Goal: Transaction & Acquisition: Obtain resource

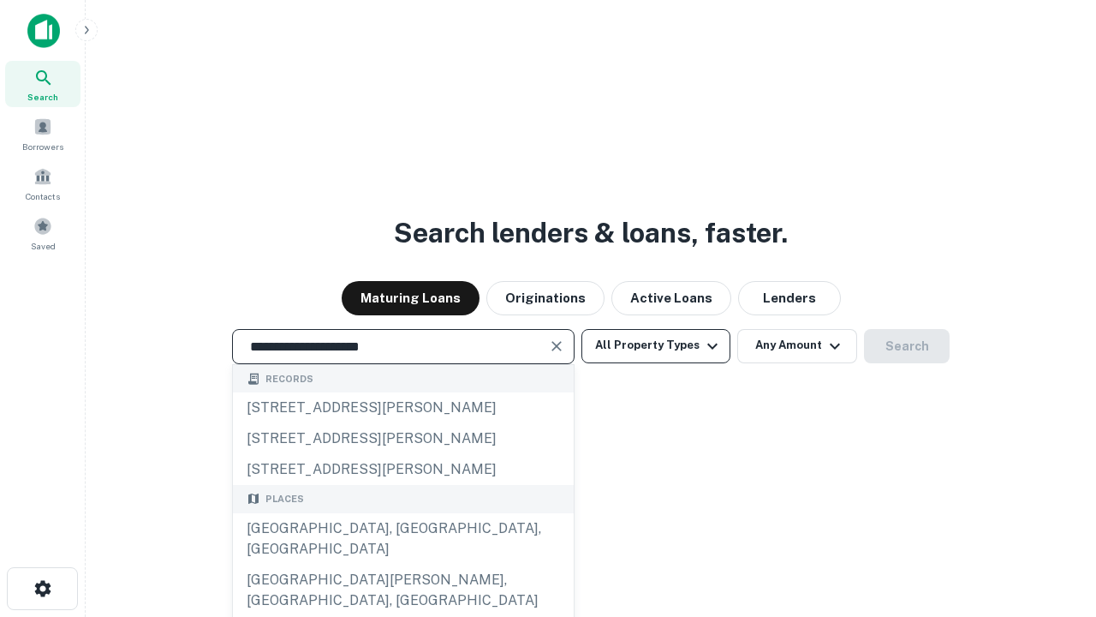
click at [403, 564] on div "[GEOGRAPHIC_DATA], [GEOGRAPHIC_DATA], [GEOGRAPHIC_DATA]" at bounding box center [403, 538] width 341 height 51
click at [656, 345] on button "All Property Types" at bounding box center [656, 346] width 149 height 34
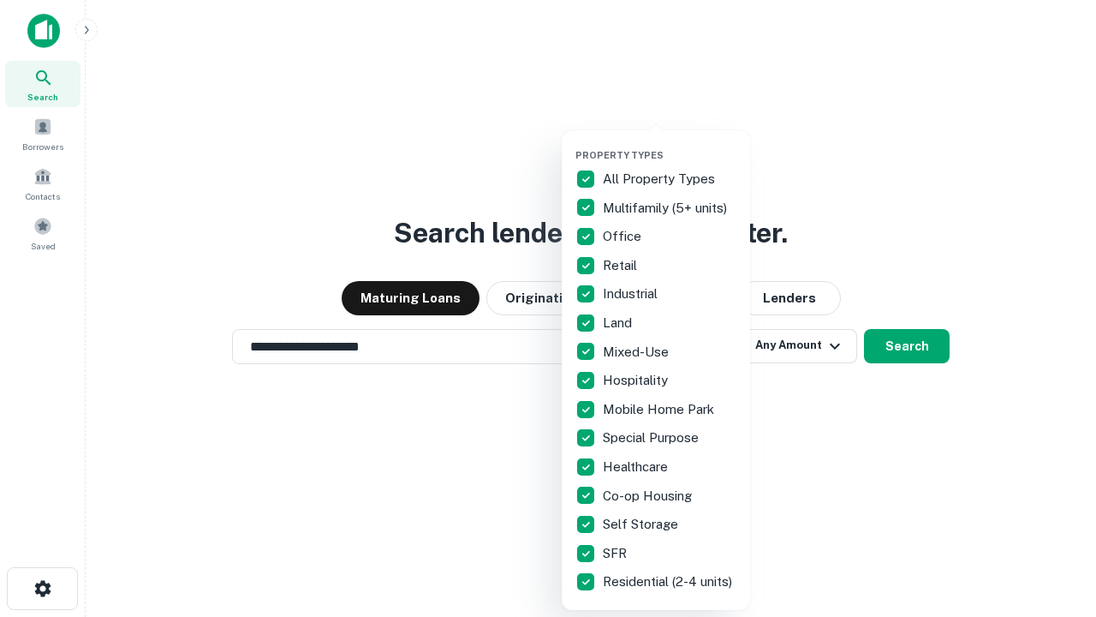
type input "**********"
click at [670, 144] on button "button" at bounding box center [670, 144] width 188 height 1
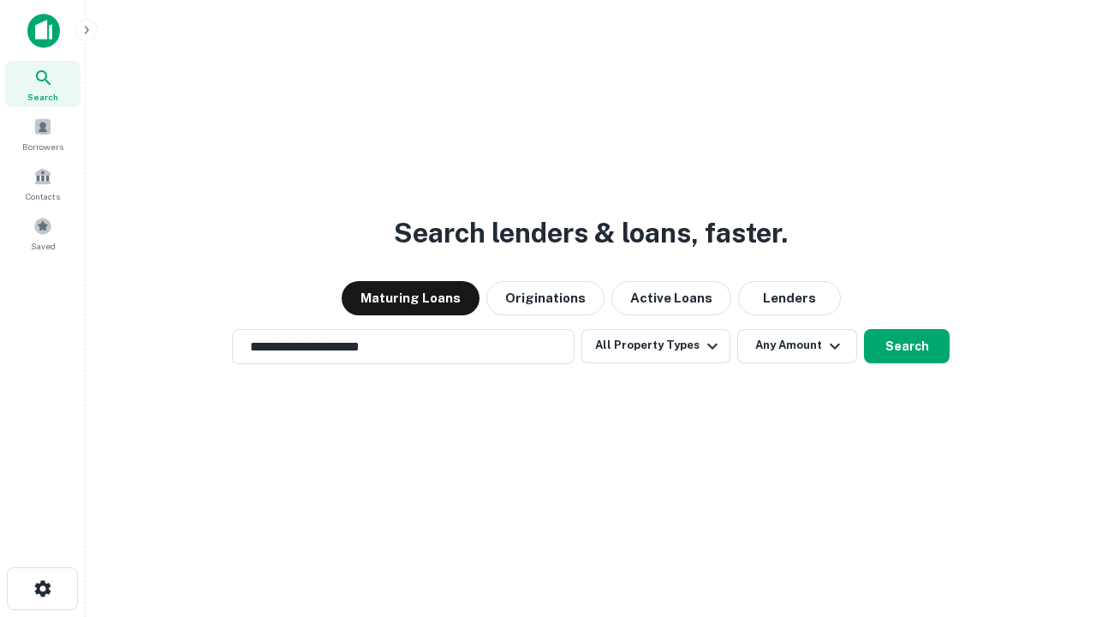
scroll to position [27, 0]
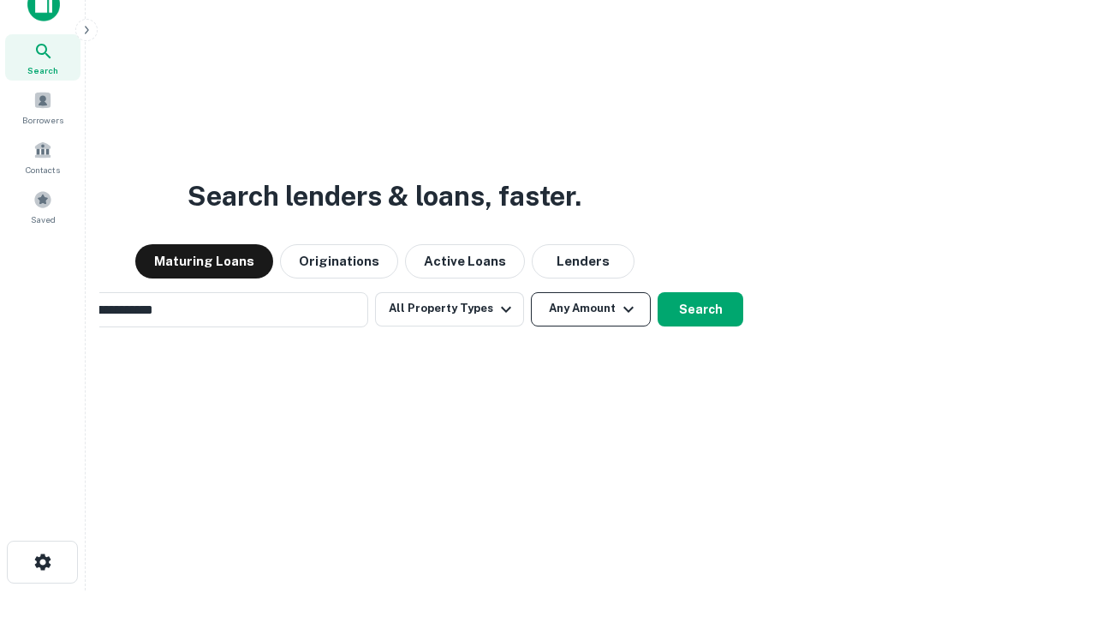
click at [531, 292] on button "Any Amount" at bounding box center [591, 309] width 120 height 34
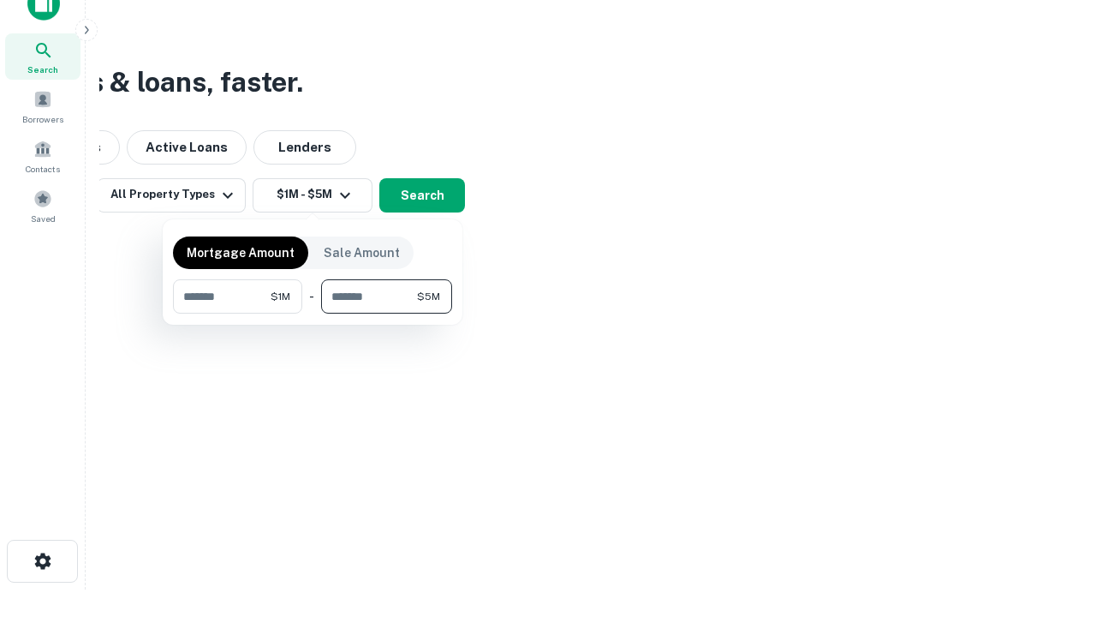
type input "*******"
click at [313, 313] on button "button" at bounding box center [312, 313] width 279 height 1
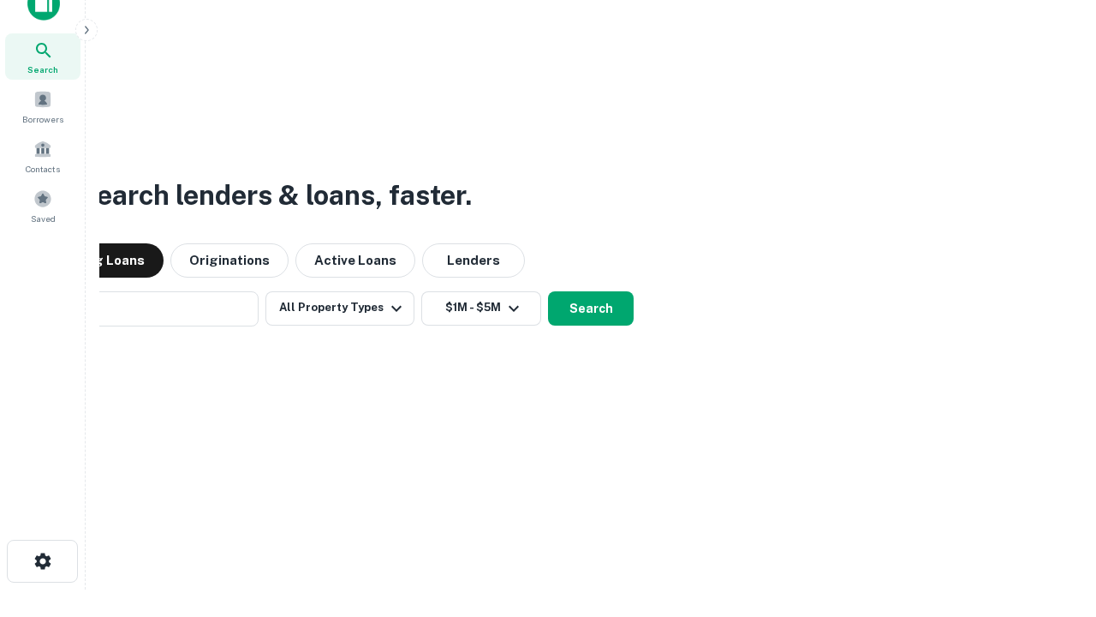
scroll to position [27, 0]
click at [548, 292] on button "Search" at bounding box center [591, 309] width 86 height 34
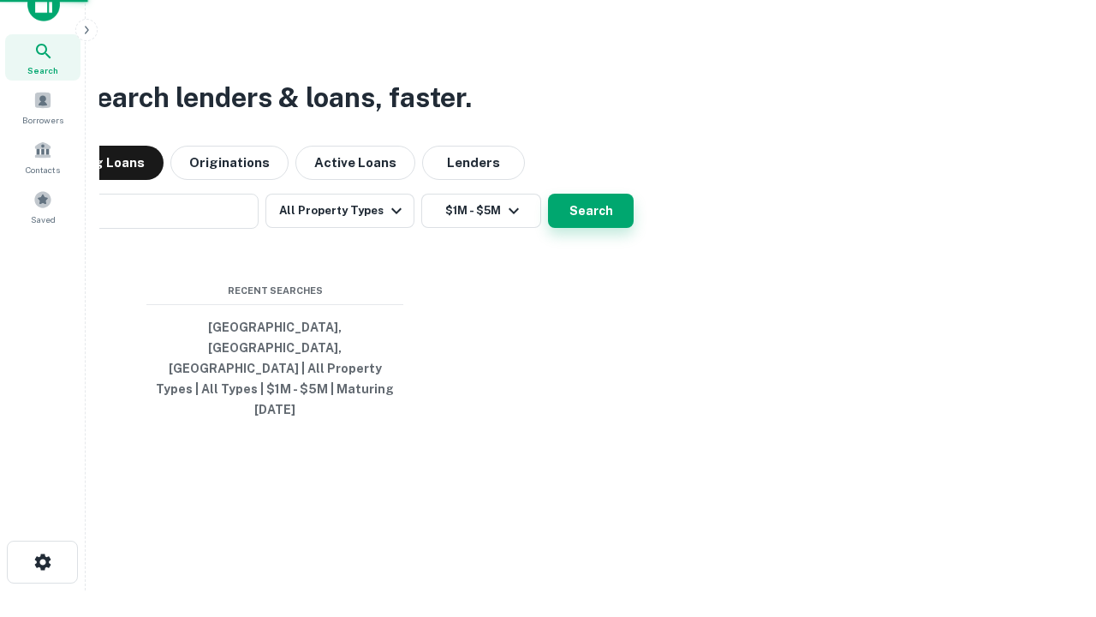
scroll to position [27, 0]
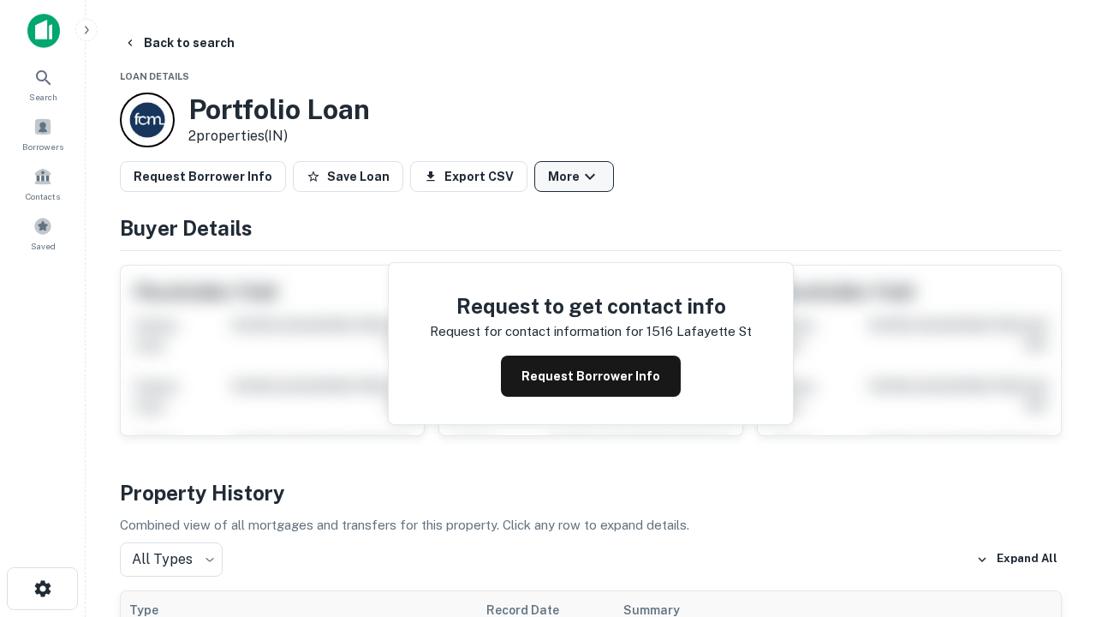
click at [574, 176] on button "More" at bounding box center [574, 176] width 80 height 31
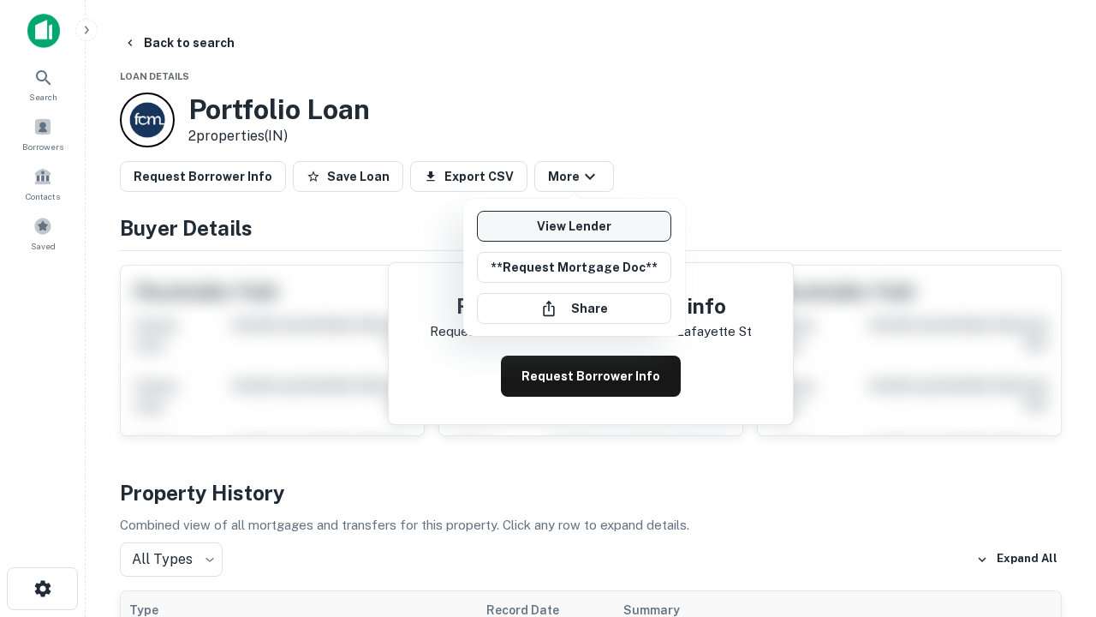
click at [574, 226] on link "View Lender" at bounding box center [574, 226] width 194 height 31
